Goal: Information Seeking & Learning: Learn about a topic

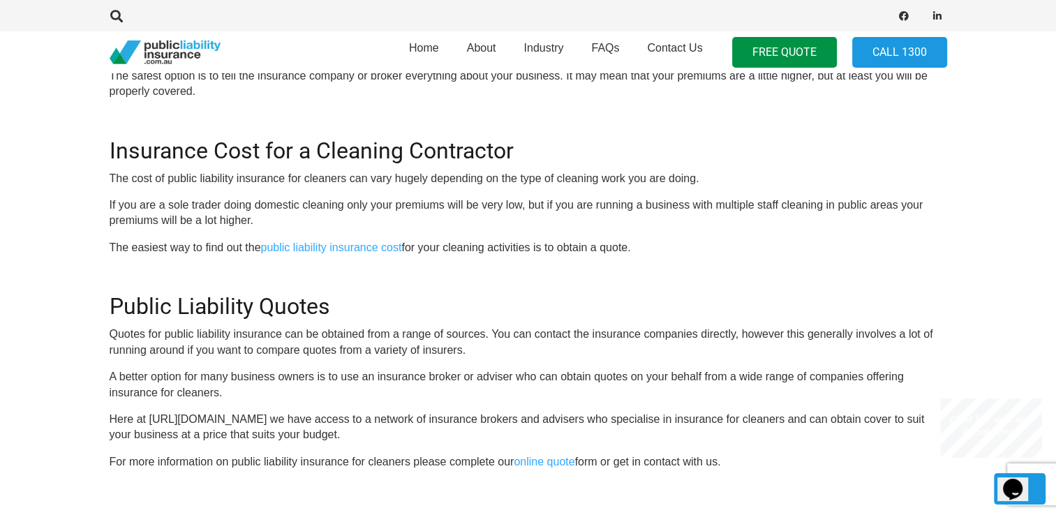
scroll to position [1145, 0]
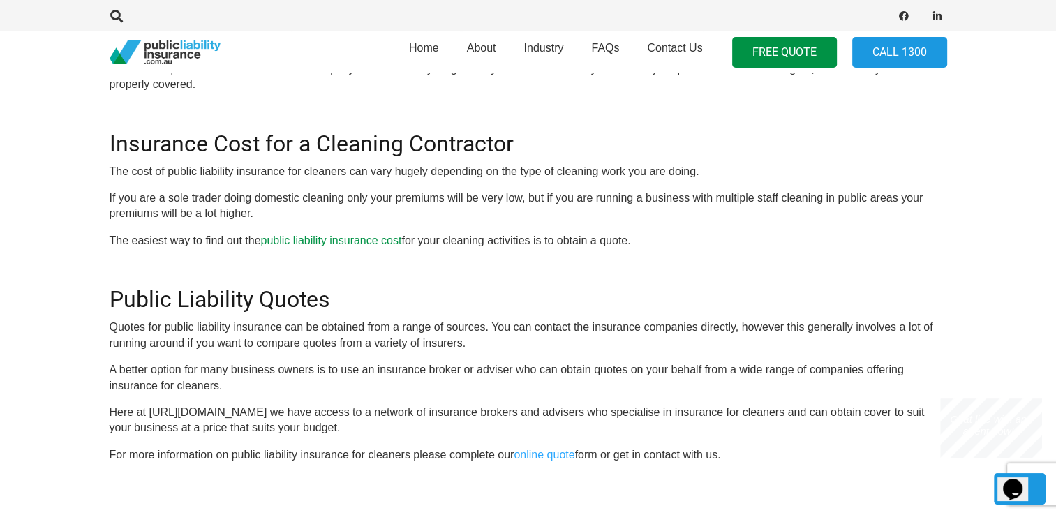
click at [343, 242] on link "public liability insurance cost" at bounding box center [331, 241] width 141 height 12
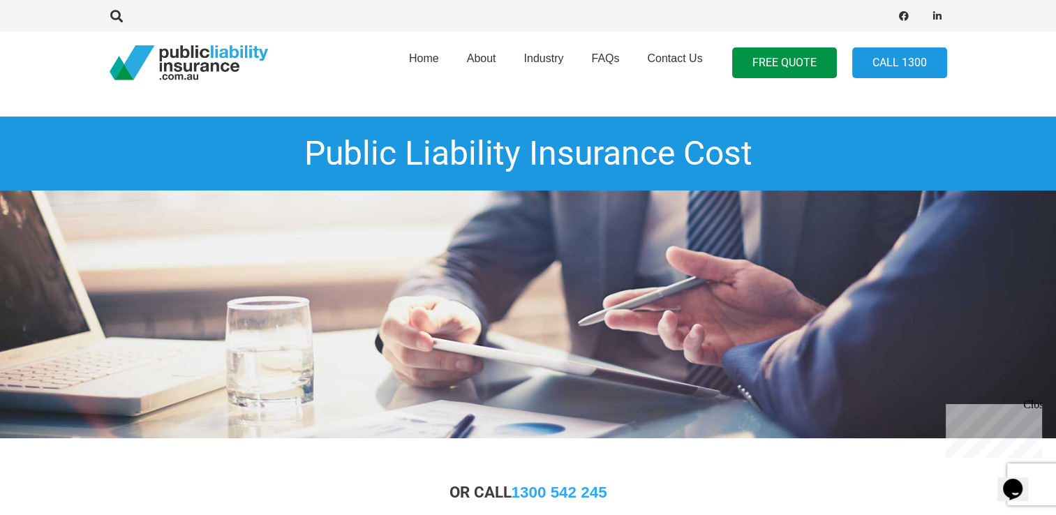
click at [343, 273] on img at bounding box center [528, 315] width 1056 height 248
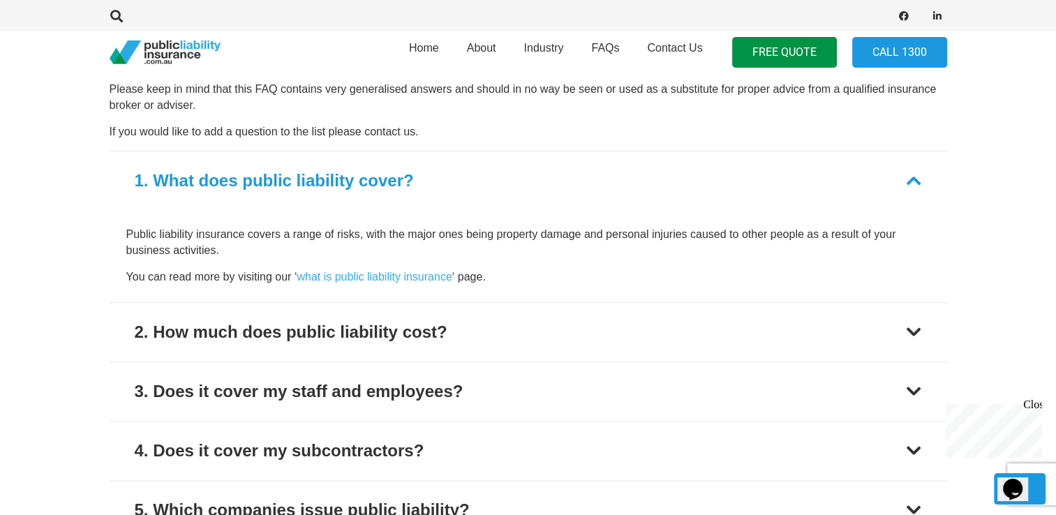
scroll to position [1731, 0]
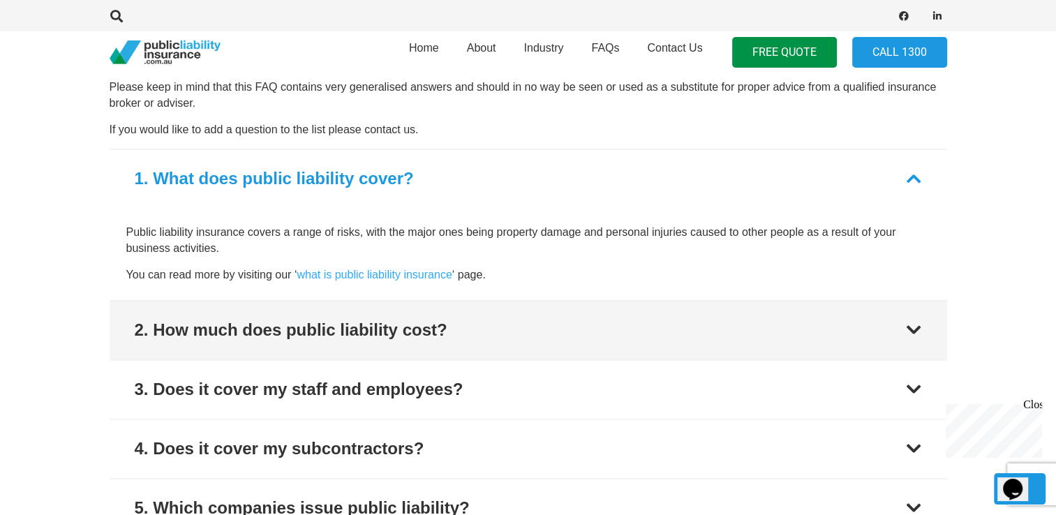
click at [396, 343] on button "2. How much does public liability cost?" at bounding box center [529, 330] width 838 height 59
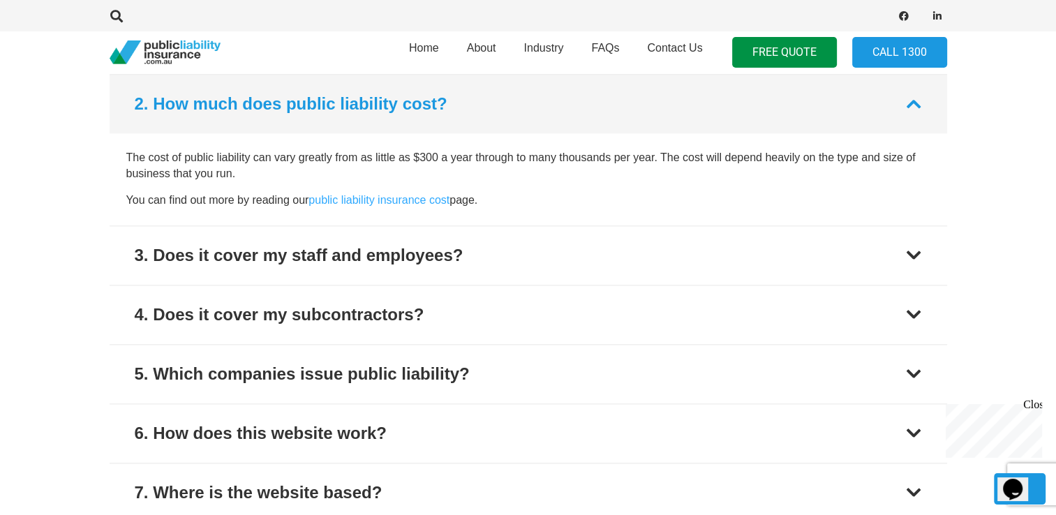
scroll to position [1865, 0]
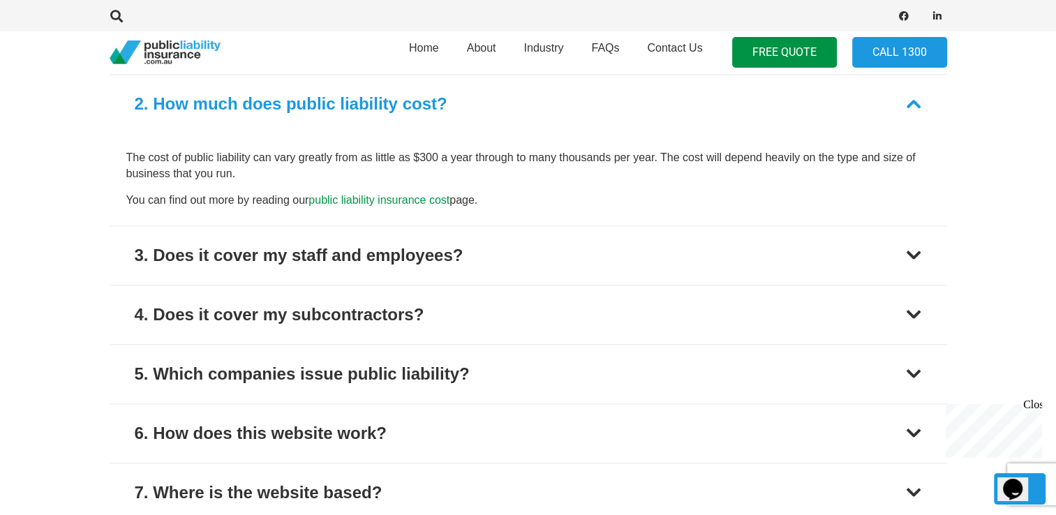
click at [416, 196] on link "public liability insurance cost" at bounding box center [379, 200] width 141 height 12
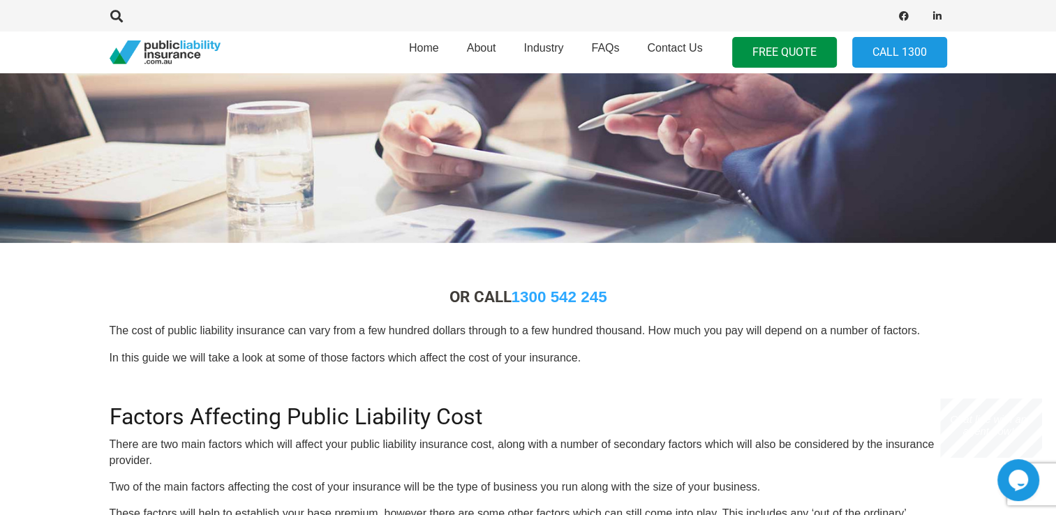
scroll to position [223, 0]
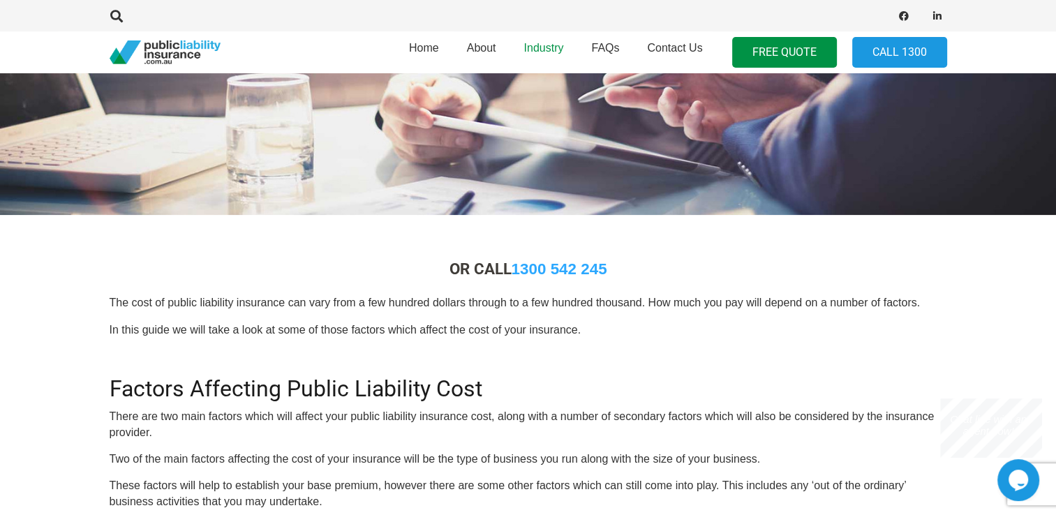
click at [553, 49] on span "Industry" at bounding box center [544, 48] width 40 height 12
